Goal: Task Accomplishment & Management: Manage account settings

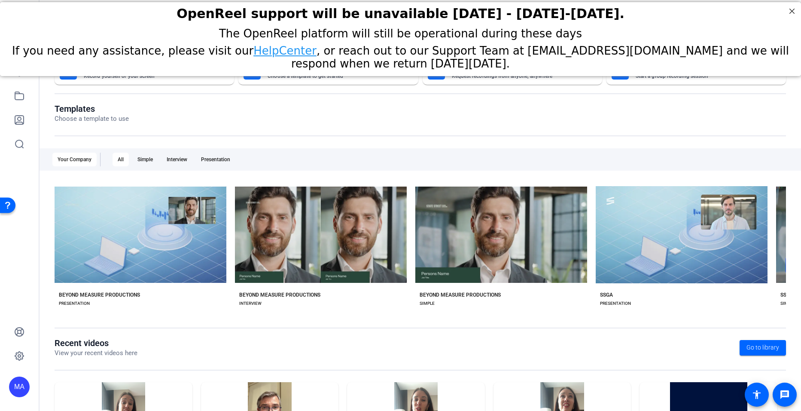
drag, startPoint x: 166, startPoint y: 124, endPoint x: 175, endPoint y: 124, distance: 8.6
click at [175, 124] on div "Templates Choose a template to use" at bounding box center [421, 120] width 732 height 33
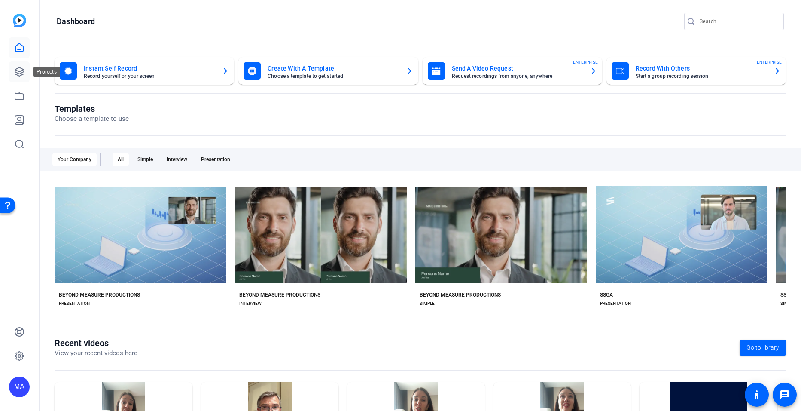
click at [23, 67] on icon at bounding box center [19, 72] width 10 height 10
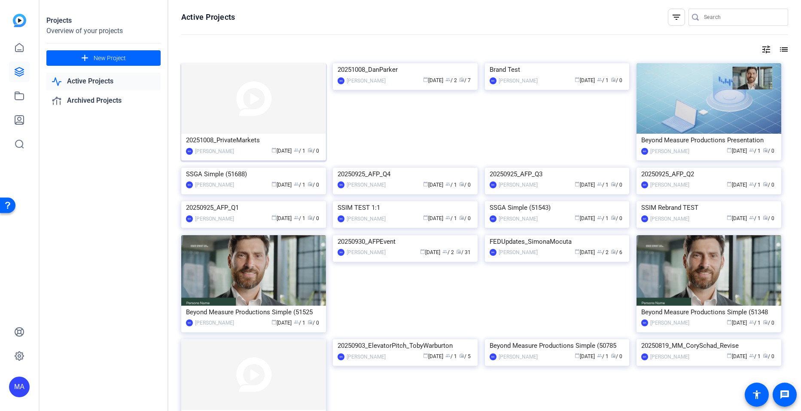
click at [243, 137] on div "20251008_PrivateMarkets" at bounding box center [253, 140] width 135 height 13
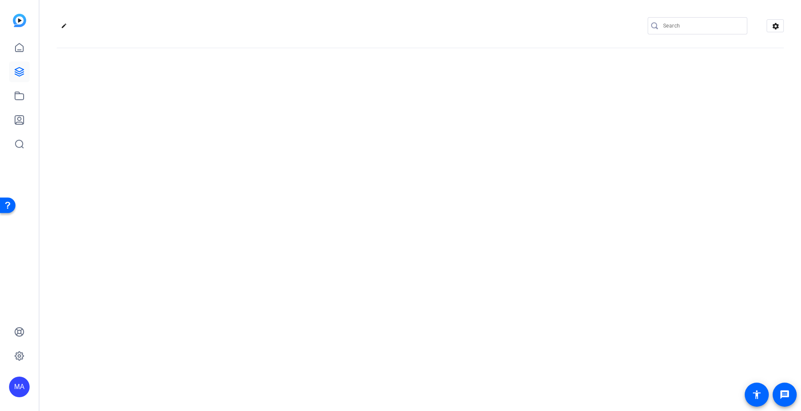
click at [243, 137] on div "edit settings" at bounding box center [421, 205] width 762 height 411
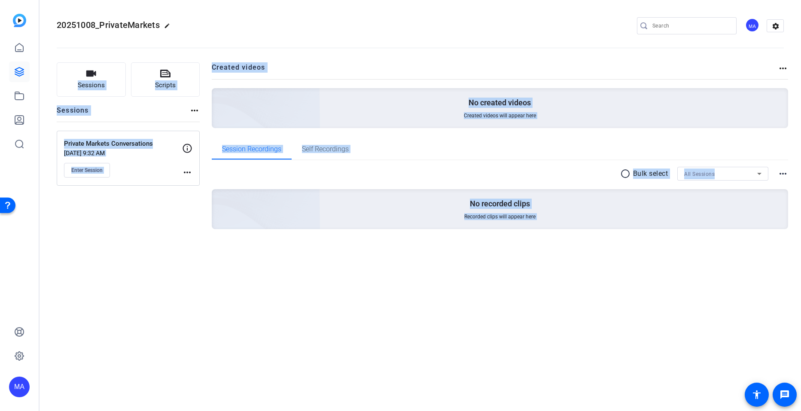
drag, startPoint x: 243, startPoint y: 137, endPoint x: 163, endPoint y: 196, distance: 99.2
click at [163, 196] on div "Sessions Scripts Sessions more_horiz Private Markets Conversations [DATE] 9:32 …" at bounding box center [128, 159] width 143 height 194
click at [276, 37] on openreel-divider-bar at bounding box center [420, 45] width 727 height 26
click at [138, 198] on div "Sessions Scripts Sessions more_horiz Private Markets Conversations [DATE] 9:32 …" at bounding box center [128, 159] width 143 height 194
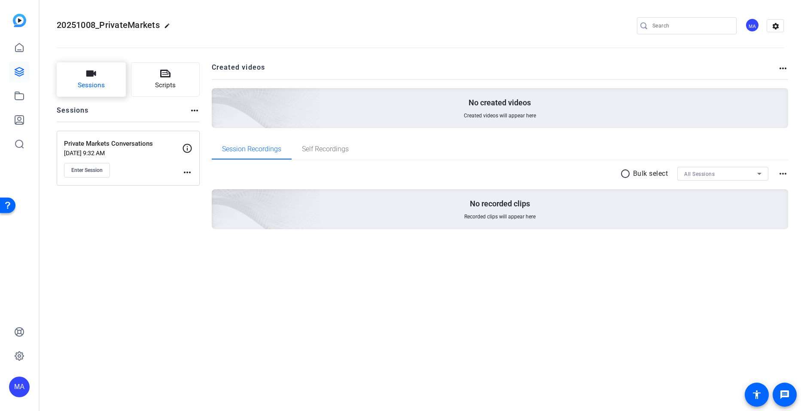
click at [95, 79] on icon "button" at bounding box center [91, 73] width 10 height 10
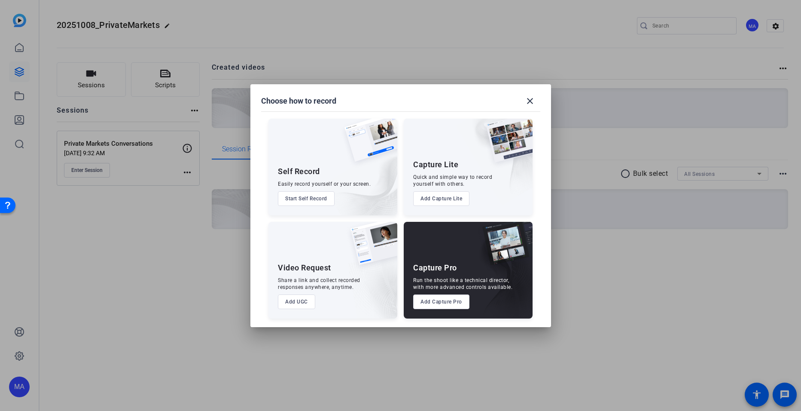
click at [445, 302] on button "Add Capture Pro" at bounding box center [441, 301] width 56 height 15
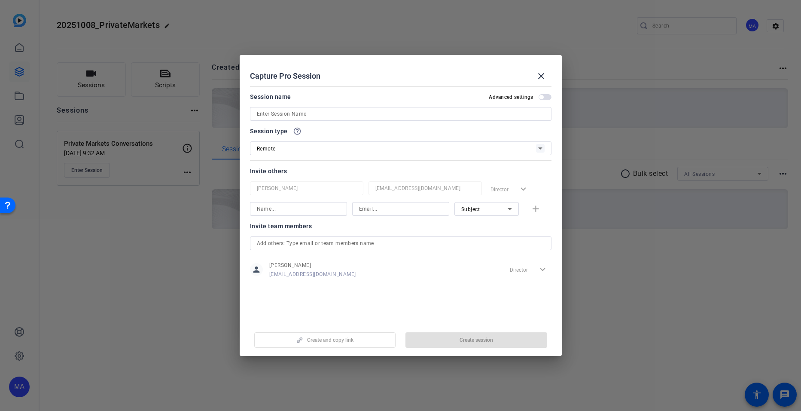
drag, startPoint x: 308, startPoint y: 105, endPoint x: 303, endPoint y: 122, distance: 17.7
click at [308, 107] on div "Session name Advanced settings" at bounding box center [401, 106] width 302 height 29
click at [314, 104] on div "Session name Advanced settings" at bounding box center [401, 106] width 302 height 29
click at [305, 119] on input at bounding box center [401, 114] width 288 height 10
type input "[PERSON_NAME] Shoot"
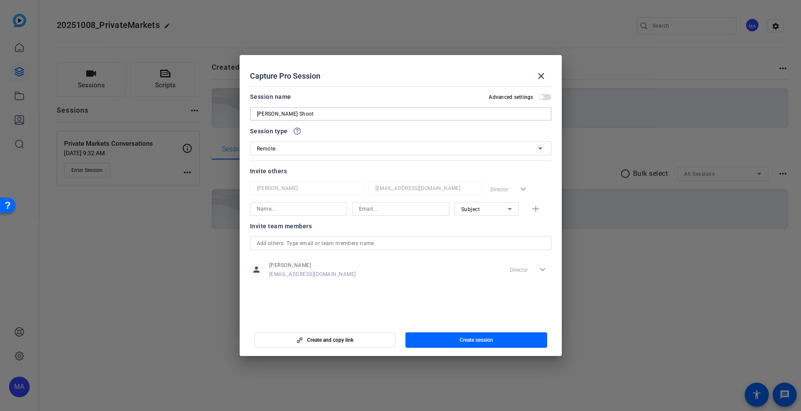
click at [489, 328] on div "Create and copy link Create session" at bounding box center [401, 337] width 302 height 22
click at [488, 341] on span "Create session" at bounding box center [477, 339] width 34 height 7
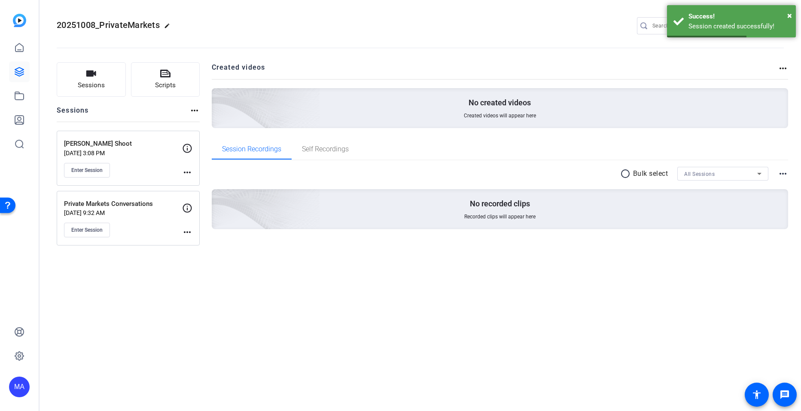
click at [590, 12] on div "20251008_PrivateMarkets edit MA settings" at bounding box center [420, 26] width 727 height 65
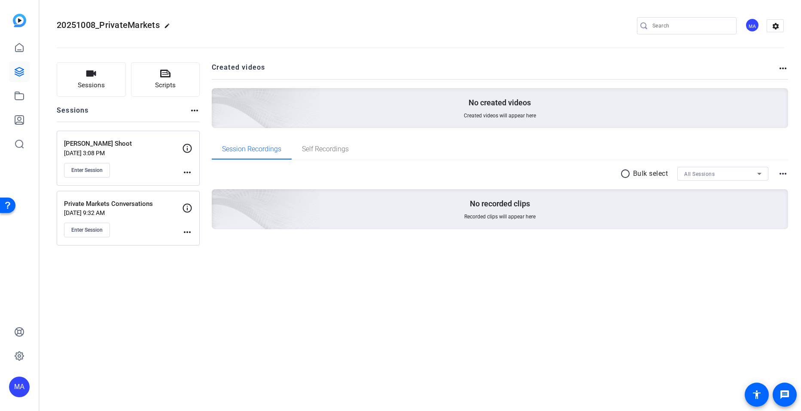
click at [754, 30] on div "MA" at bounding box center [752, 25] width 14 height 14
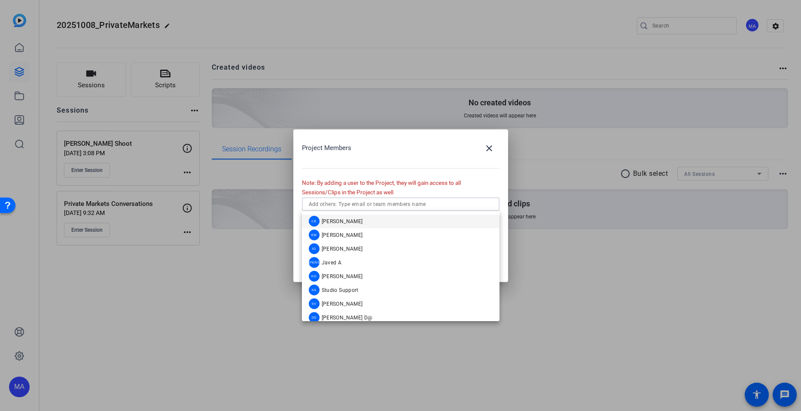
click at [369, 205] on input "text" at bounding box center [401, 204] width 184 height 10
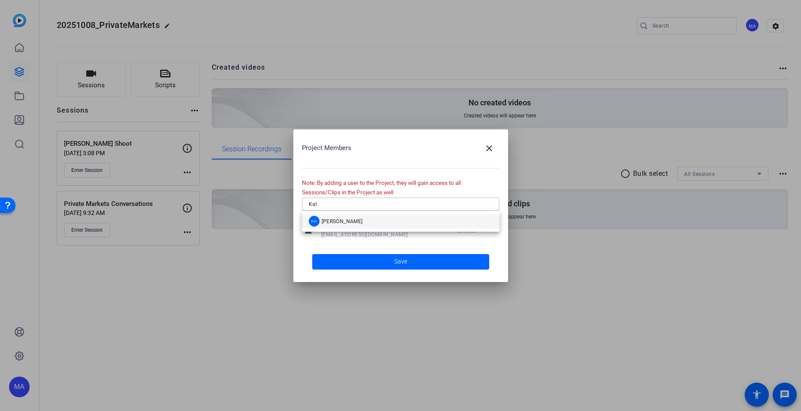
type input "Kat"
click at [357, 228] on div "KO [PERSON_NAME]" at bounding box center [401, 221] width 198 height 21
click at [356, 222] on span "[PERSON_NAME]" at bounding box center [342, 221] width 41 height 7
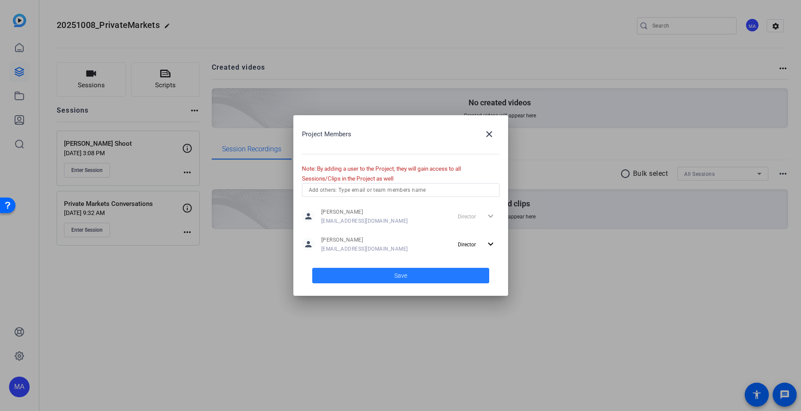
click at [367, 275] on span at bounding box center [400, 275] width 177 height 21
